Goal: Contribute content: Contribute content

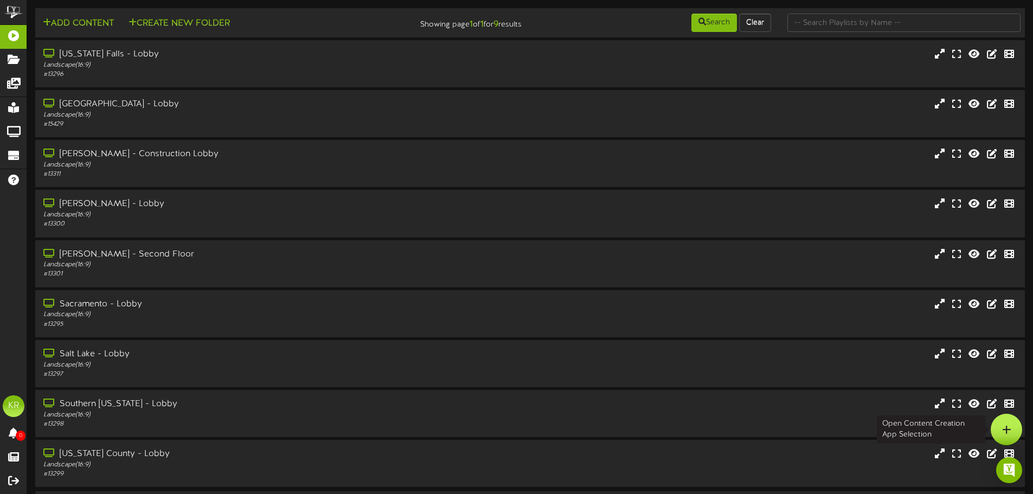
click at [1014, 429] on div at bounding box center [1005, 429] width 31 height 31
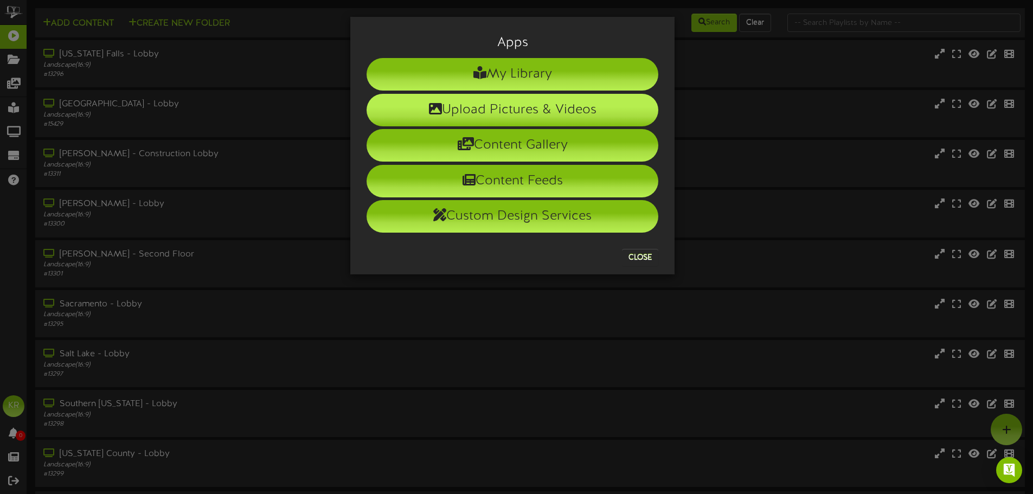
click at [542, 107] on li "Upload Pictures & Videos" at bounding box center [512, 110] width 292 height 33
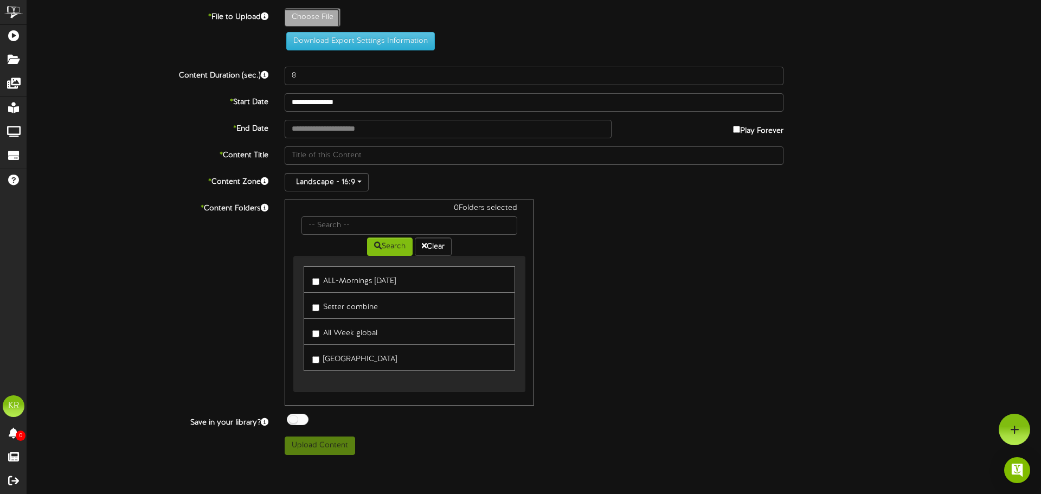
type input "**********"
type input "INSTALLS10-7"
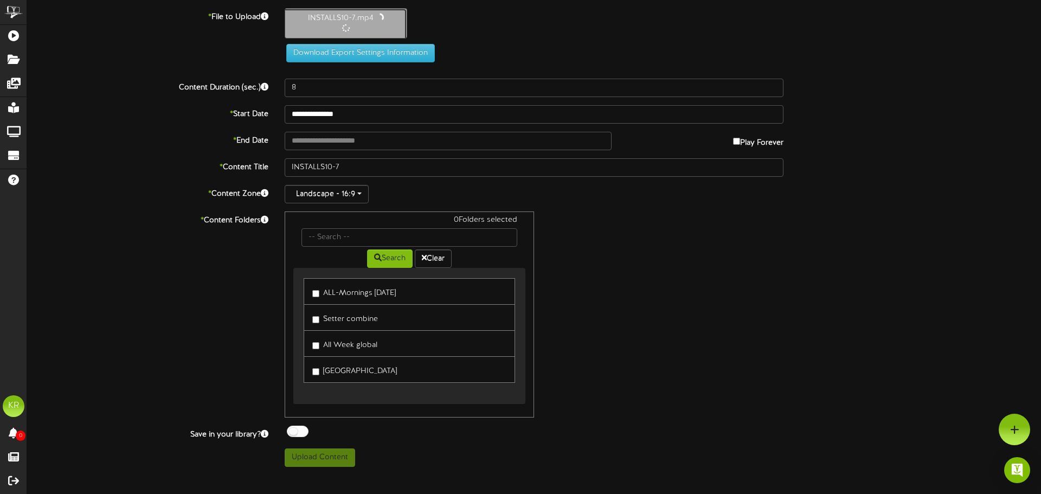
type input "10"
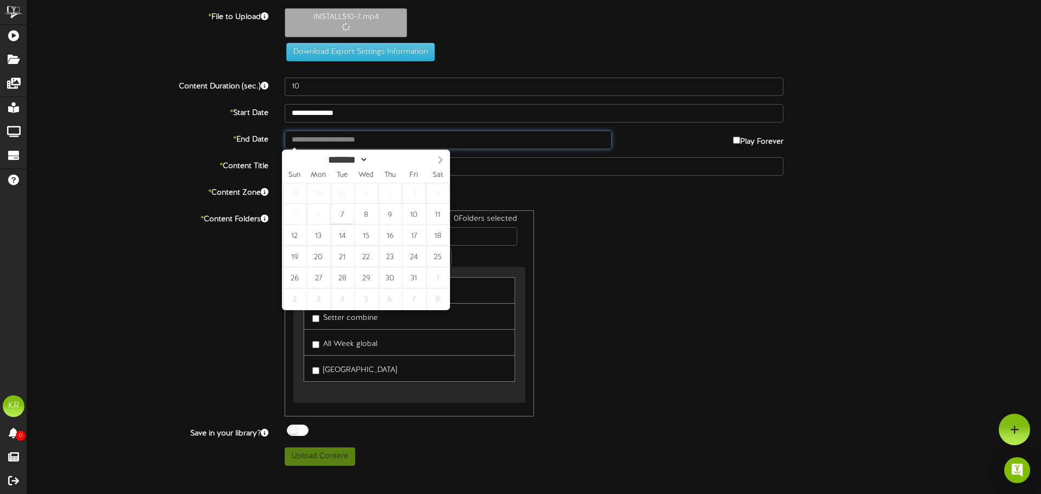
click at [357, 138] on input "text" at bounding box center [448, 140] width 327 height 18
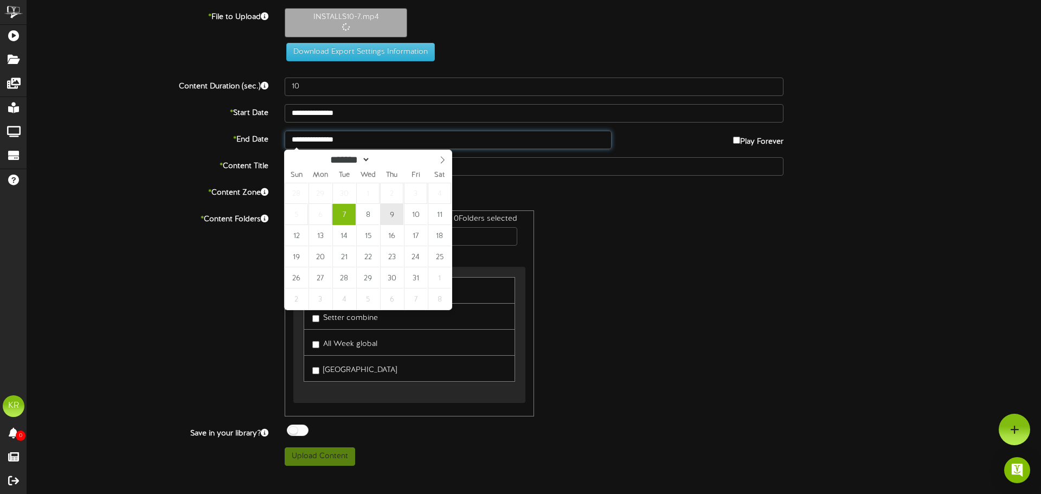
type input "**********"
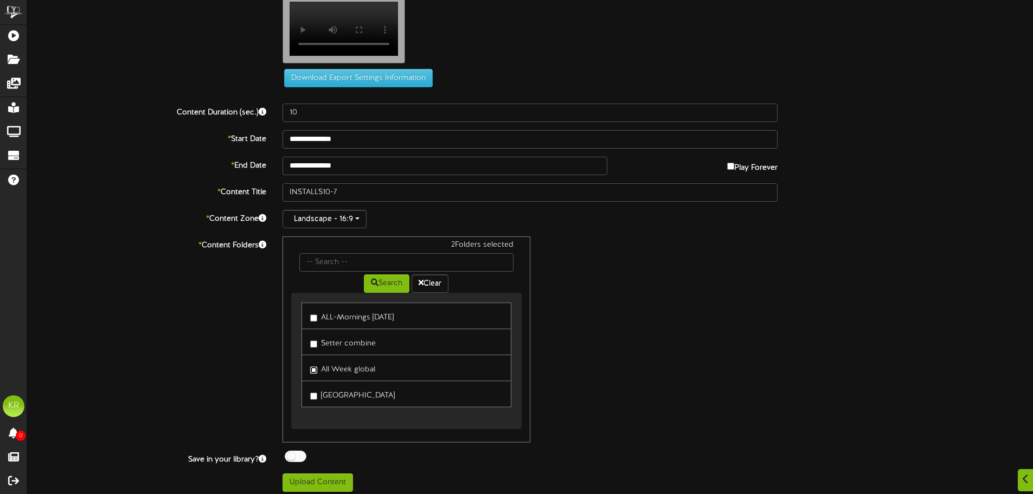
scroll to position [33, 0]
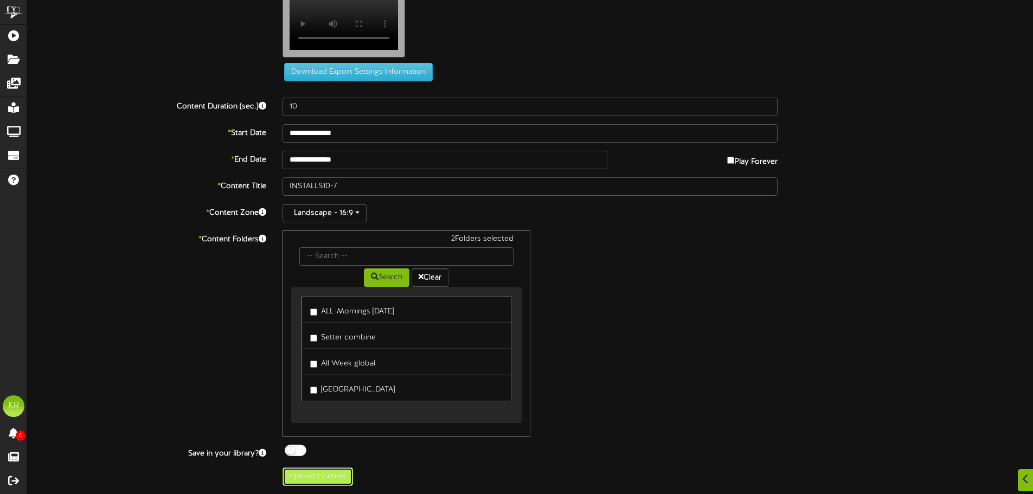
click at [292, 478] on button "Upload Content" at bounding box center [317, 476] width 70 height 18
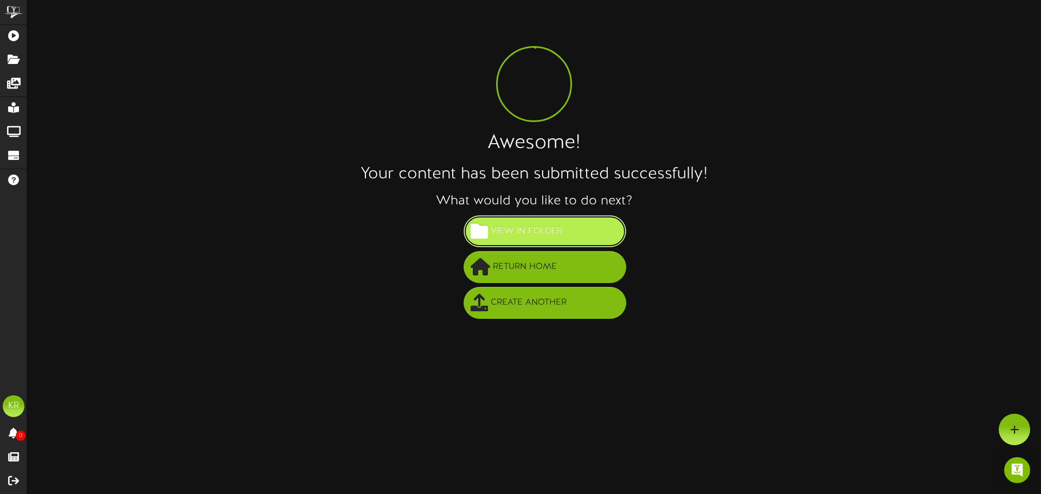
click at [524, 225] on span "View in Folder" at bounding box center [526, 231] width 77 height 18
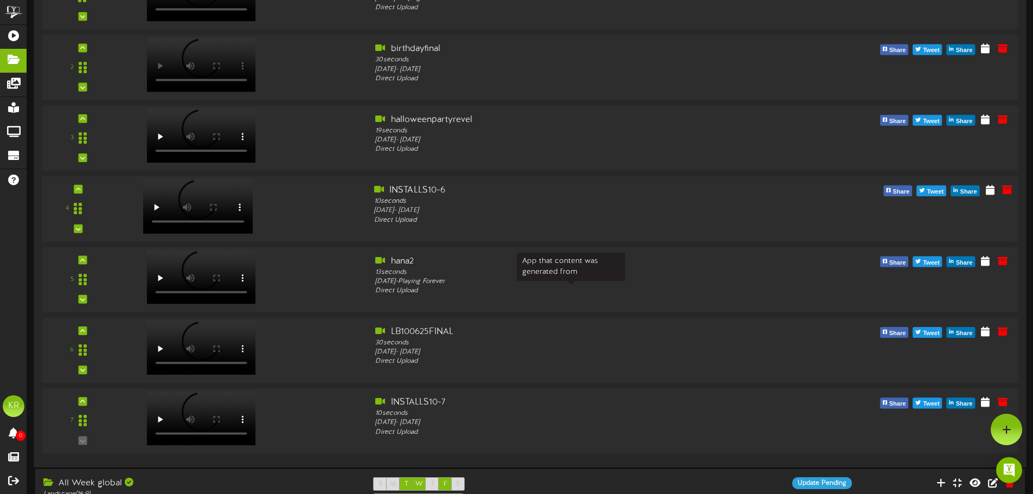
scroll to position [163, 0]
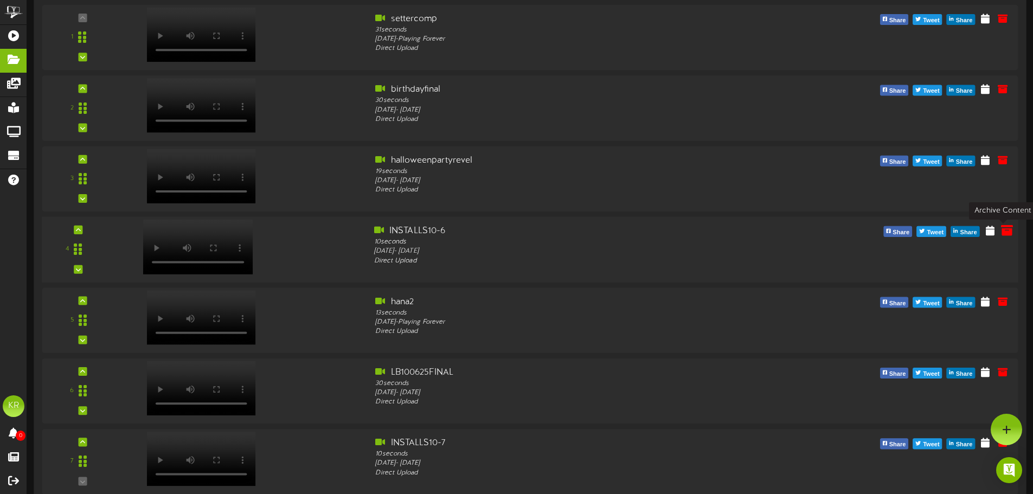
click at [1001, 233] on icon at bounding box center [1007, 230] width 12 height 12
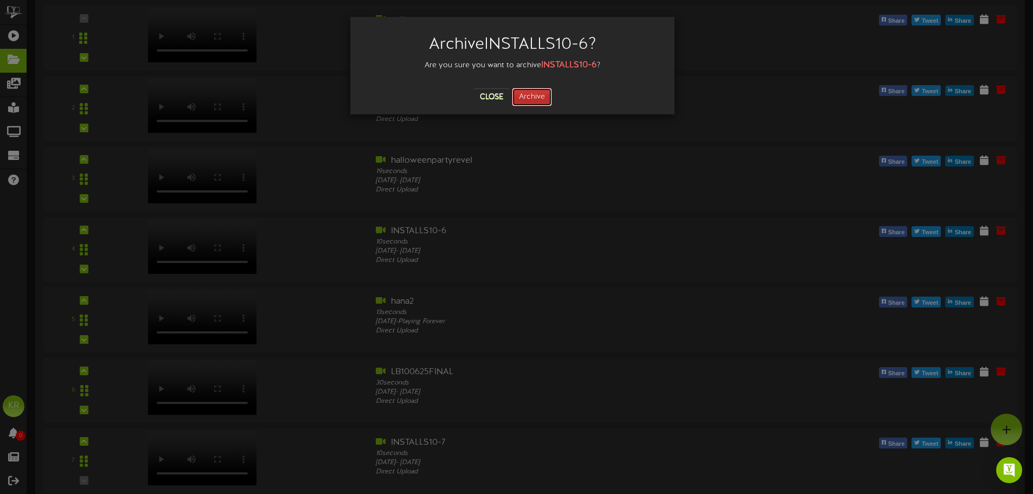
click at [525, 93] on button "Archive" at bounding box center [532, 97] width 40 height 18
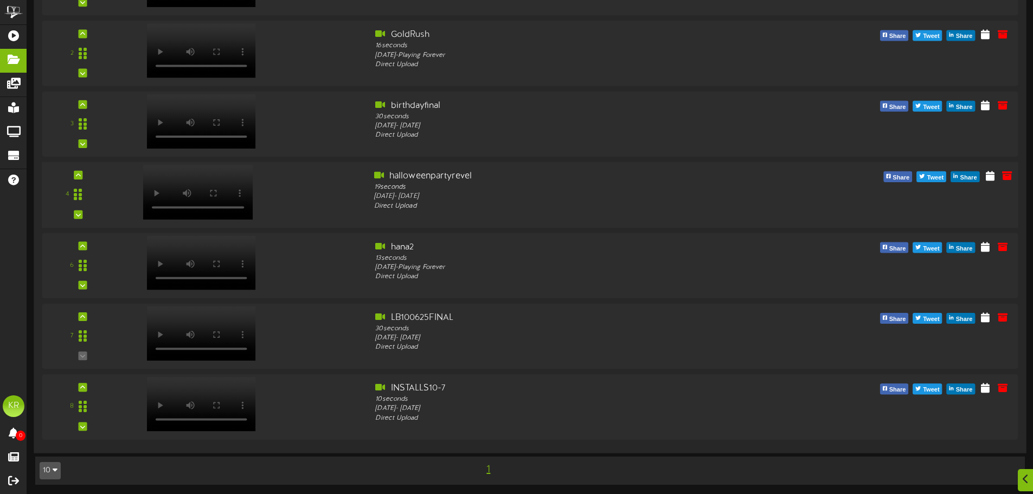
scroll to position [772, 0]
